Goal: Find specific page/section: Find specific page/section

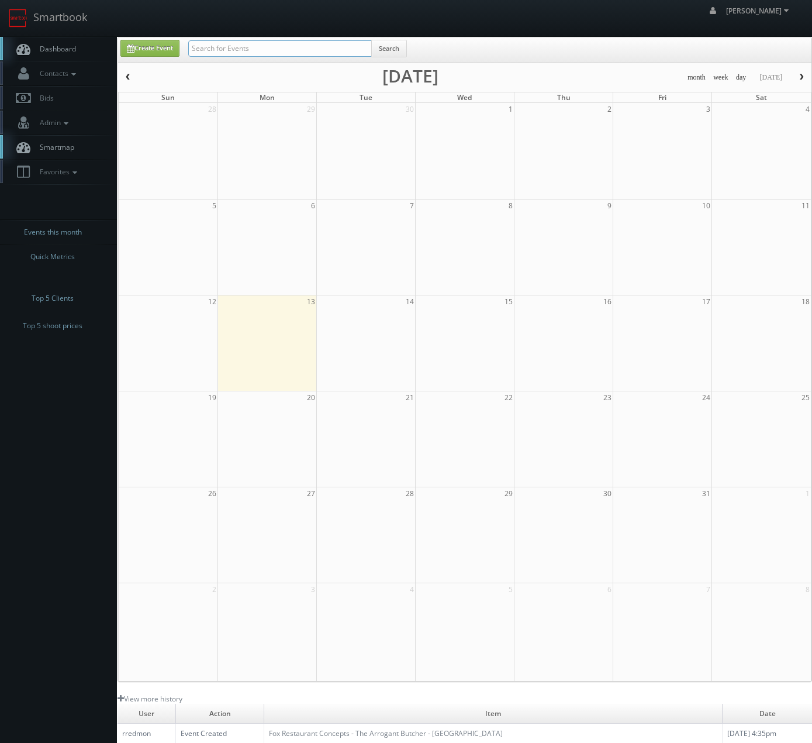
click at [307, 50] on input "text" at bounding box center [280, 48] width 184 height 16
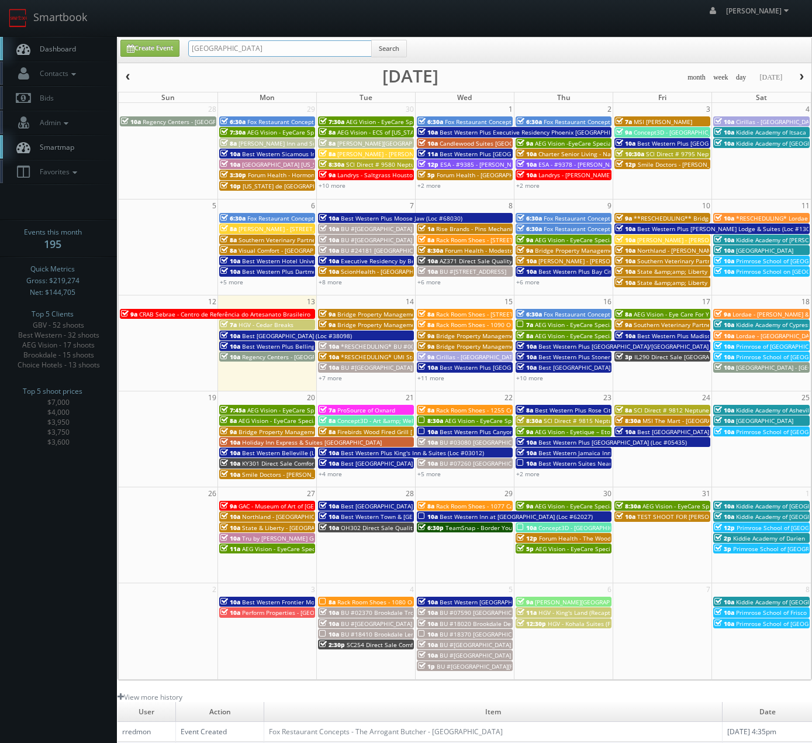
type input "[GEOGRAPHIC_DATA]"
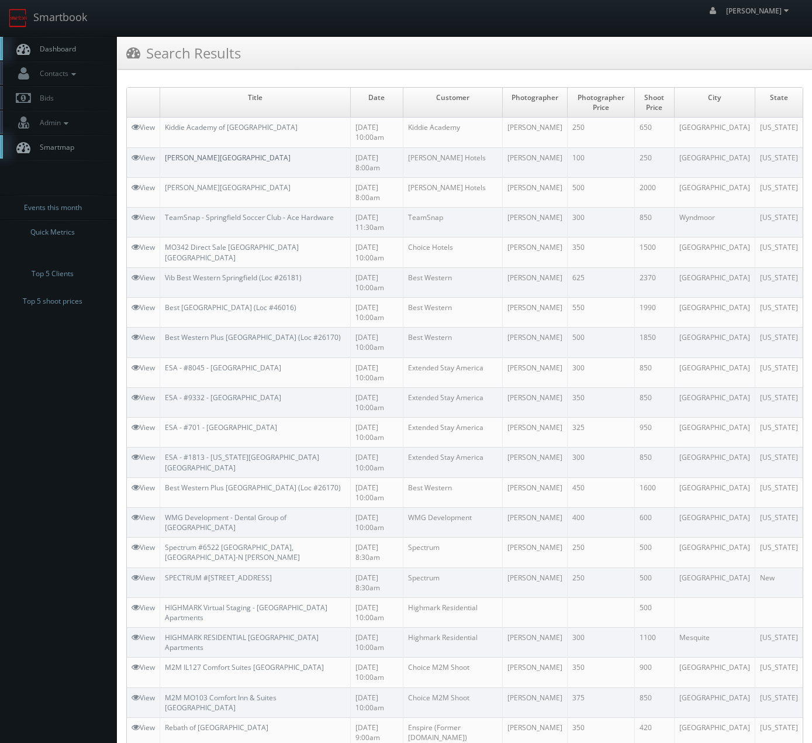
click at [209, 153] on link "Drury Inn & Suites Springfield" at bounding box center [228, 158] width 126 height 10
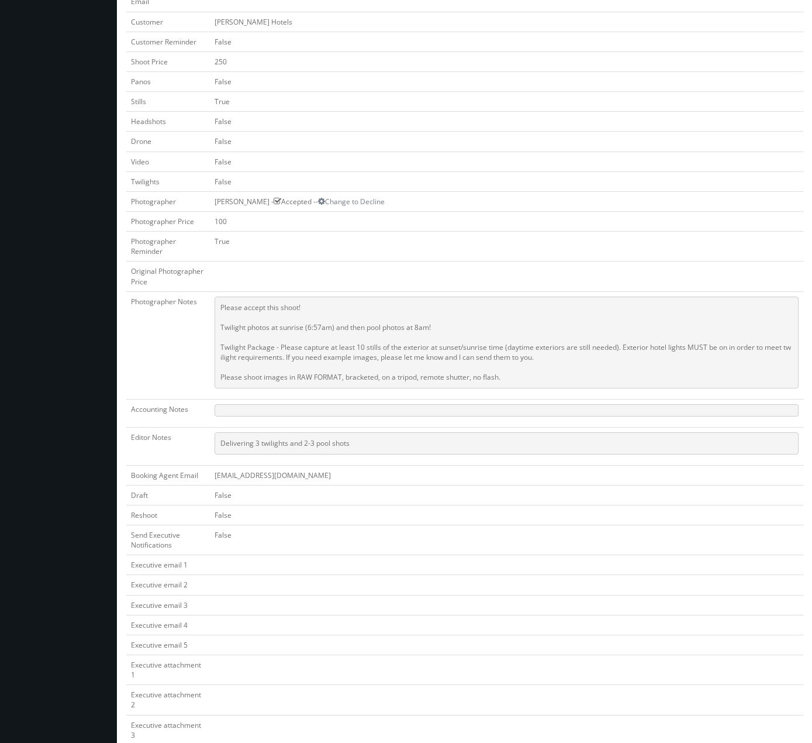
scroll to position [375, 0]
